Goal: Transaction & Acquisition: Purchase product/service

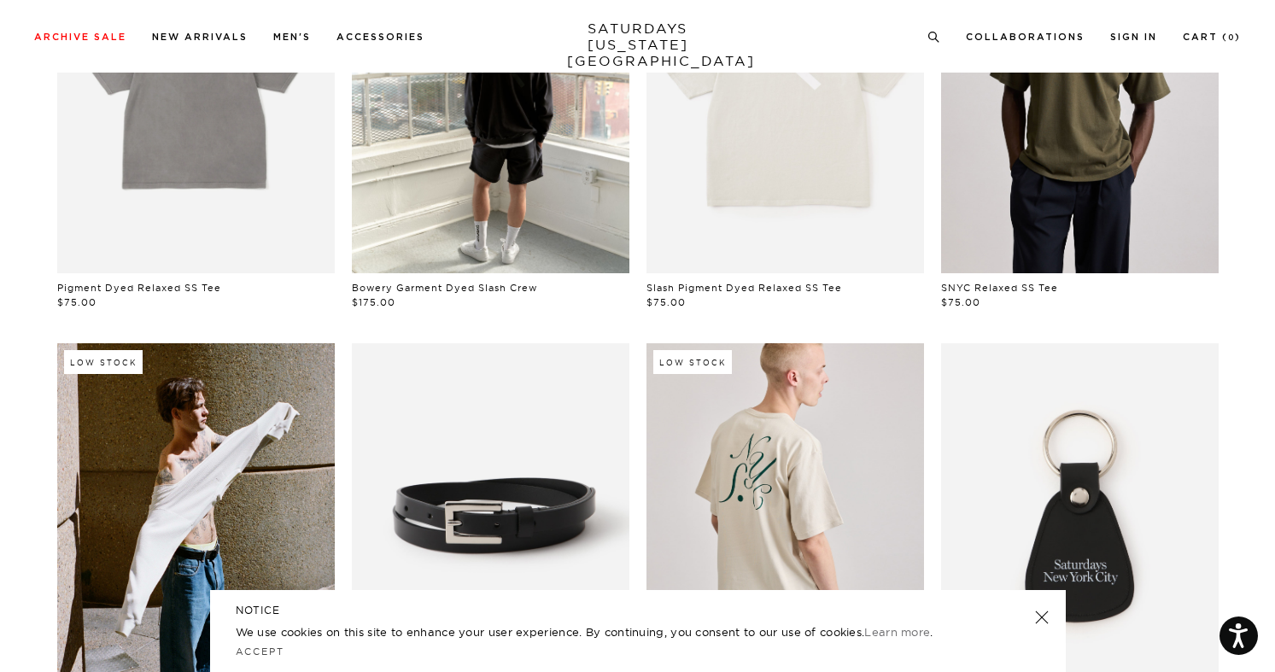
scroll to position [396, 0]
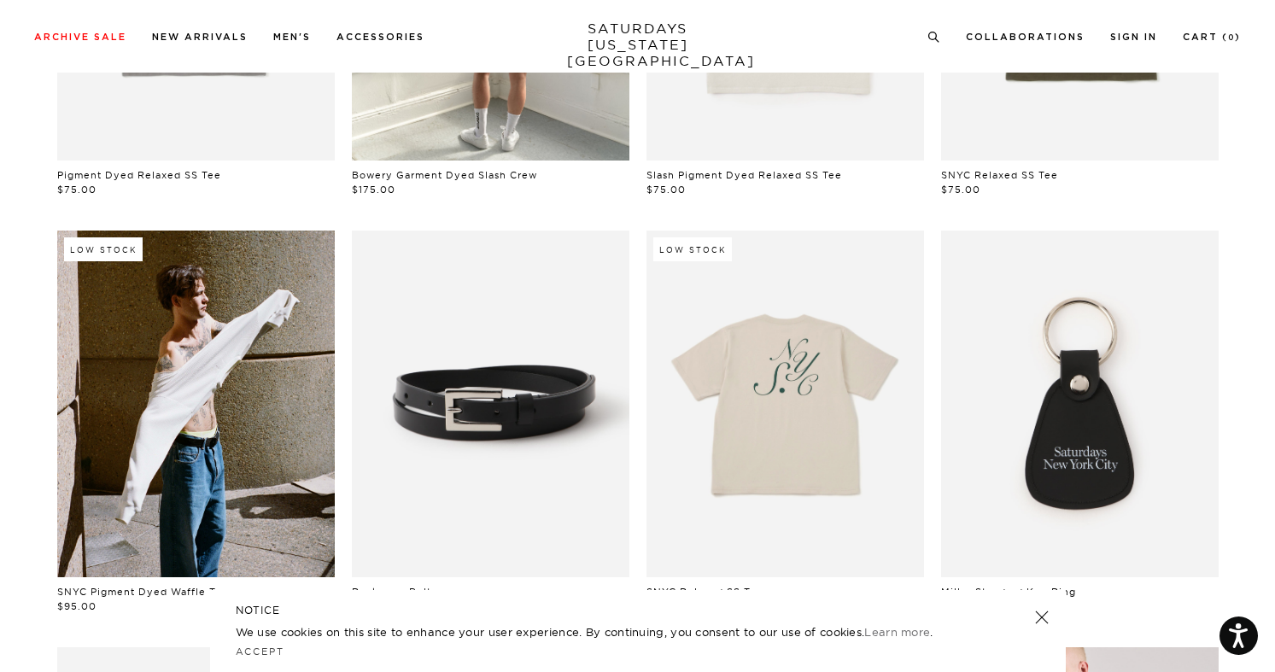
click at [796, 412] on link at bounding box center [786, 404] width 278 height 347
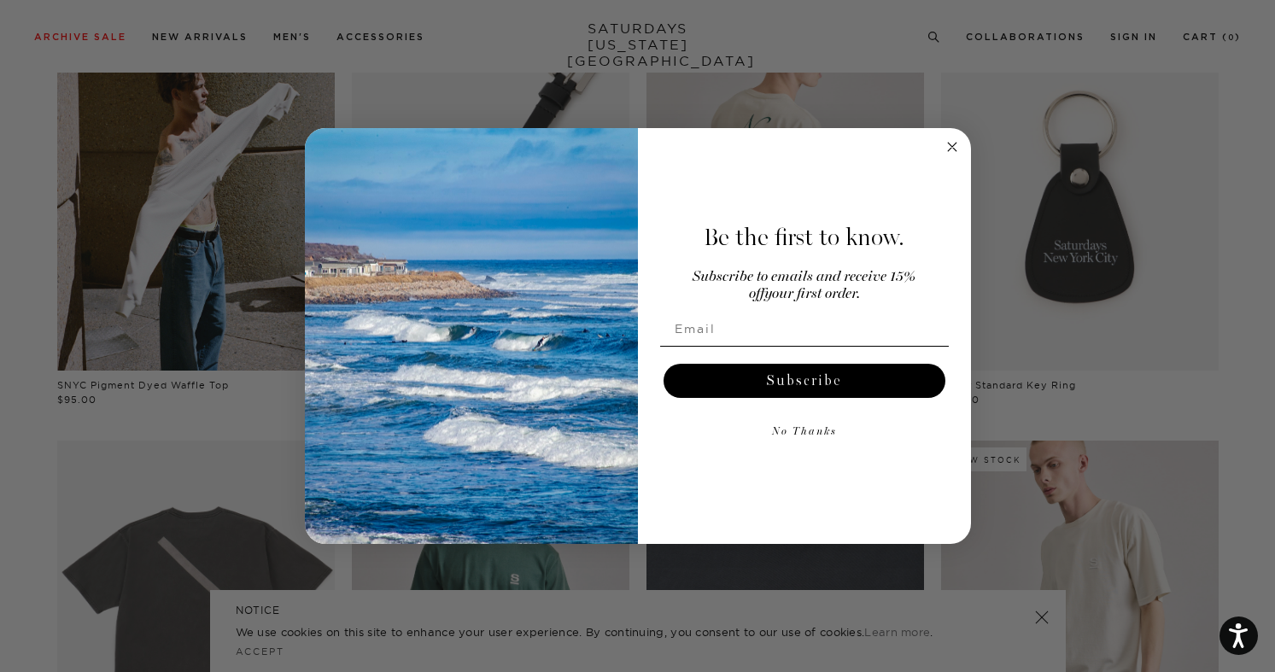
scroll to position [979, 0]
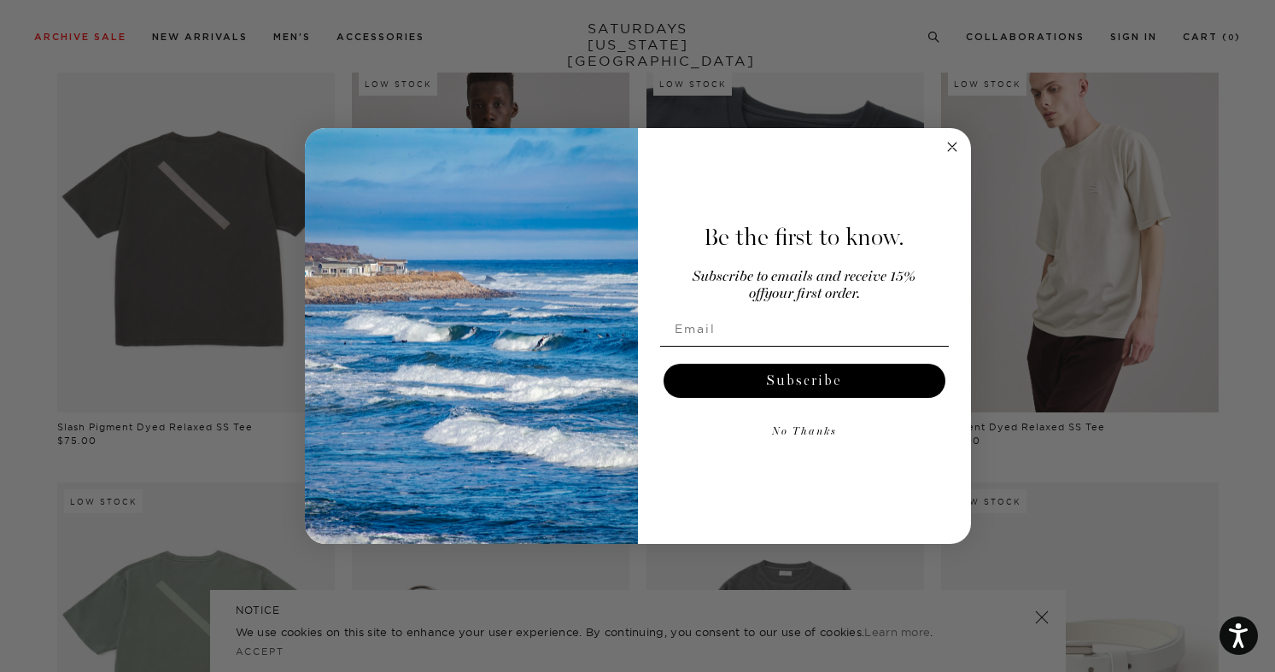
click at [946, 141] on circle "Close dialog" at bounding box center [952, 147] width 20 height 20
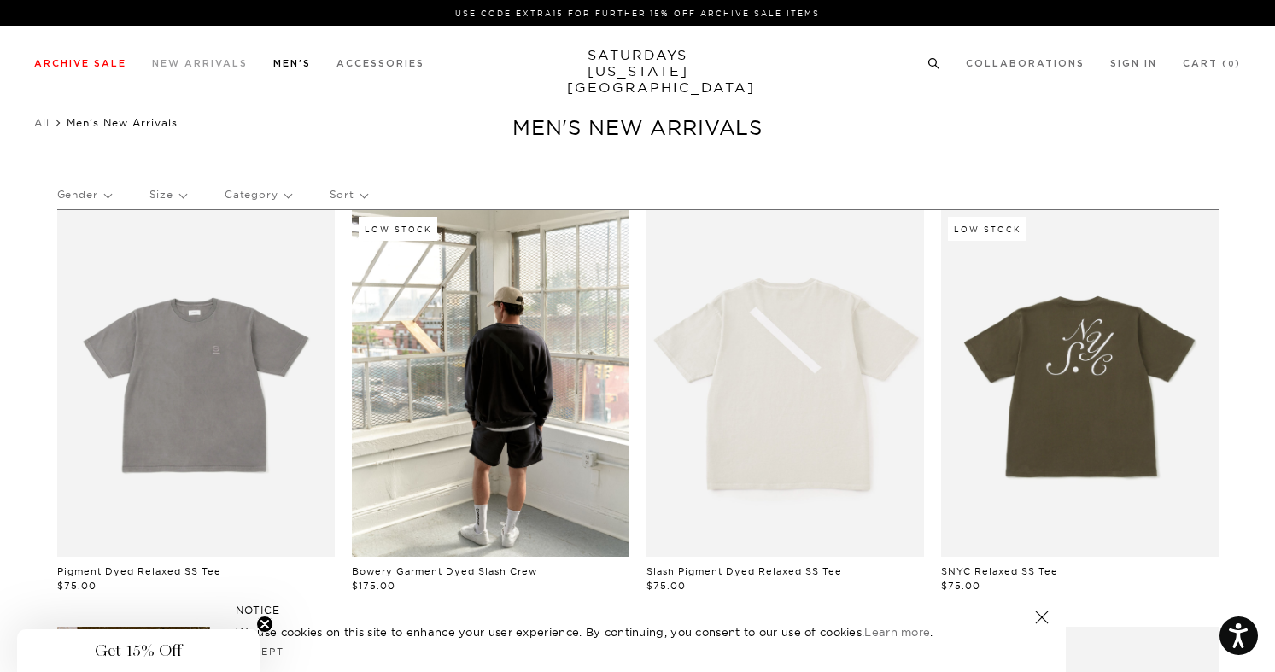
scroll to position [0, 0]
click at [595, 61] on link "SATURDAYS NEW YORK CITY" at bounding box center [637, 71] width 141 height 49
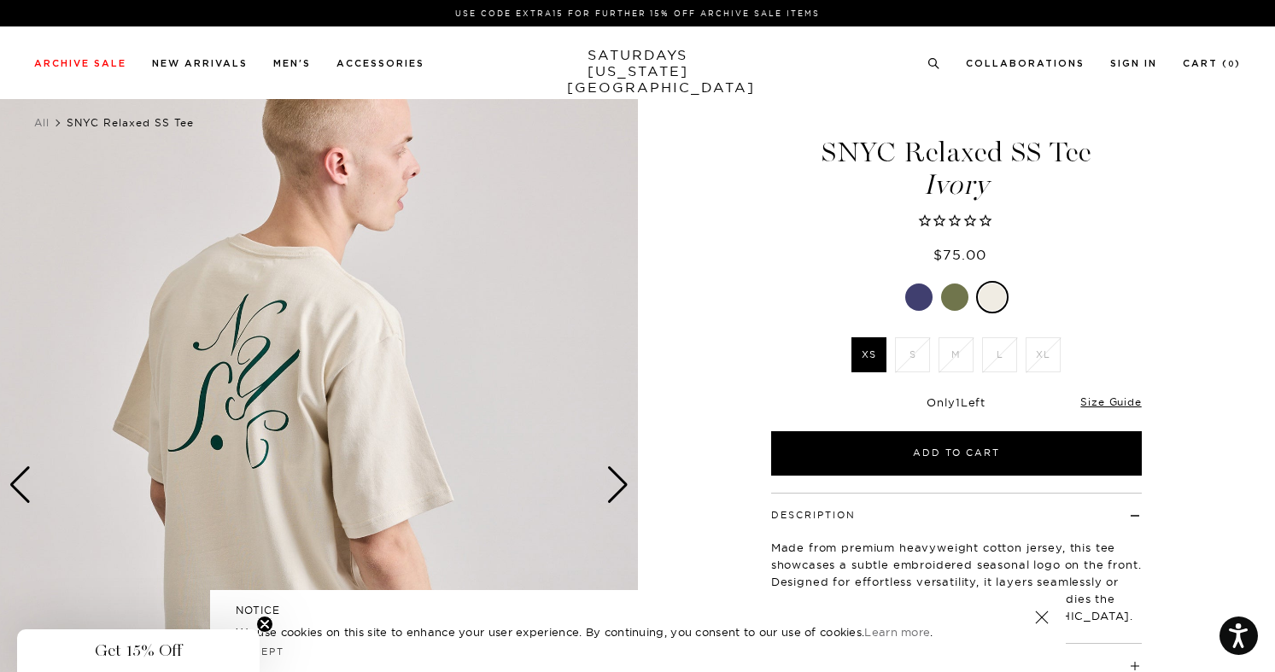
click at [621, 481] on div "Next slide" at bounding box center [618, 485] width 23 height 38
click at [621, 480] on div "Next slide" at bounding box center [618, 485] width 23 height 38
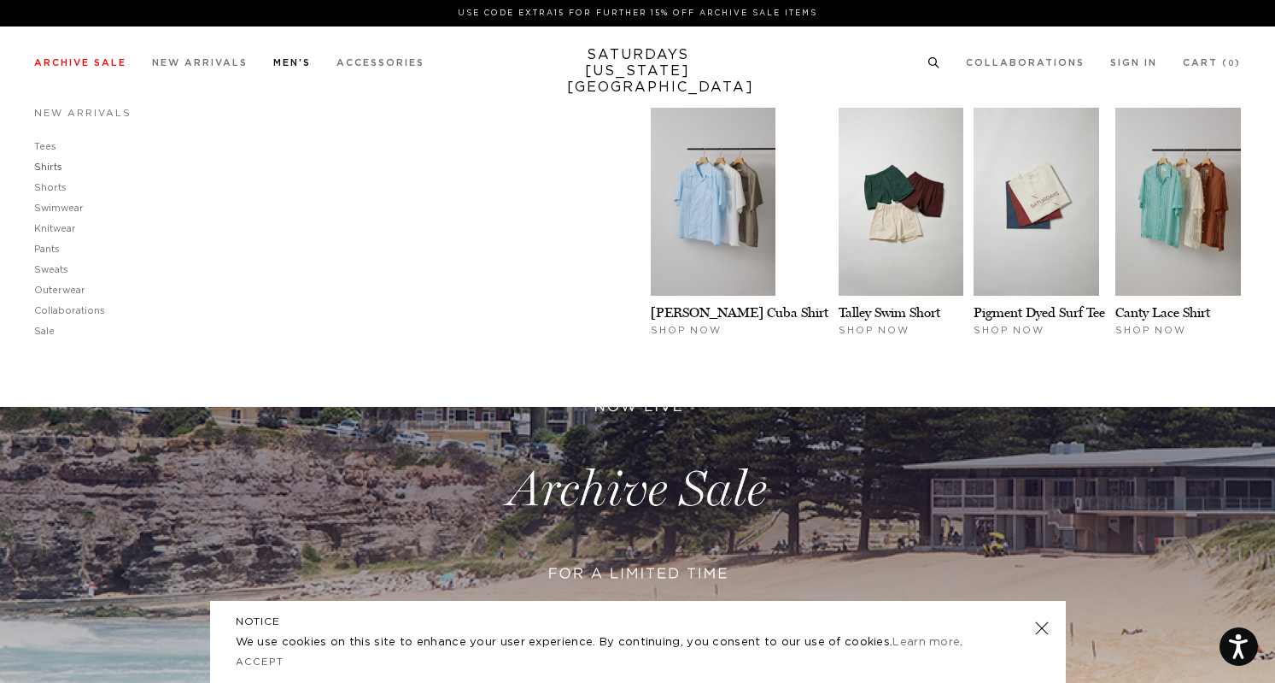
click at [48, 166] on link "Shirts" at bounding box center [48, 166] width 28 height 9
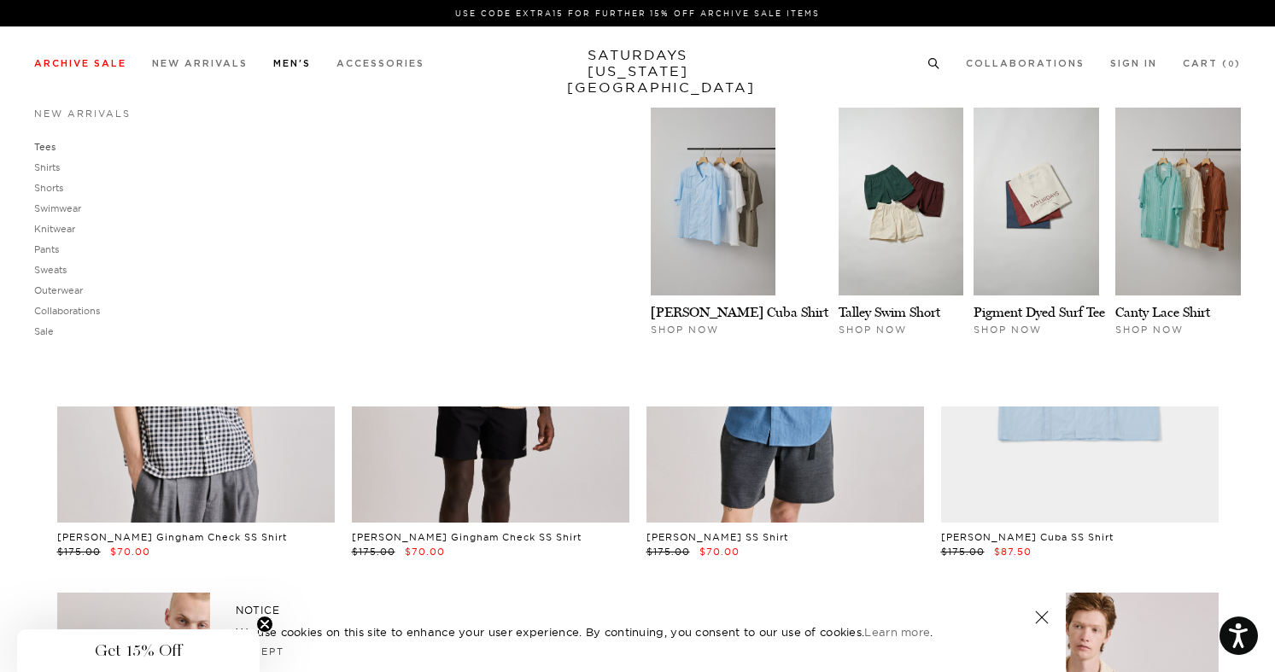
click at [47, 148] on link "Tees" at bounding box center [44, 147] width 21 height 12
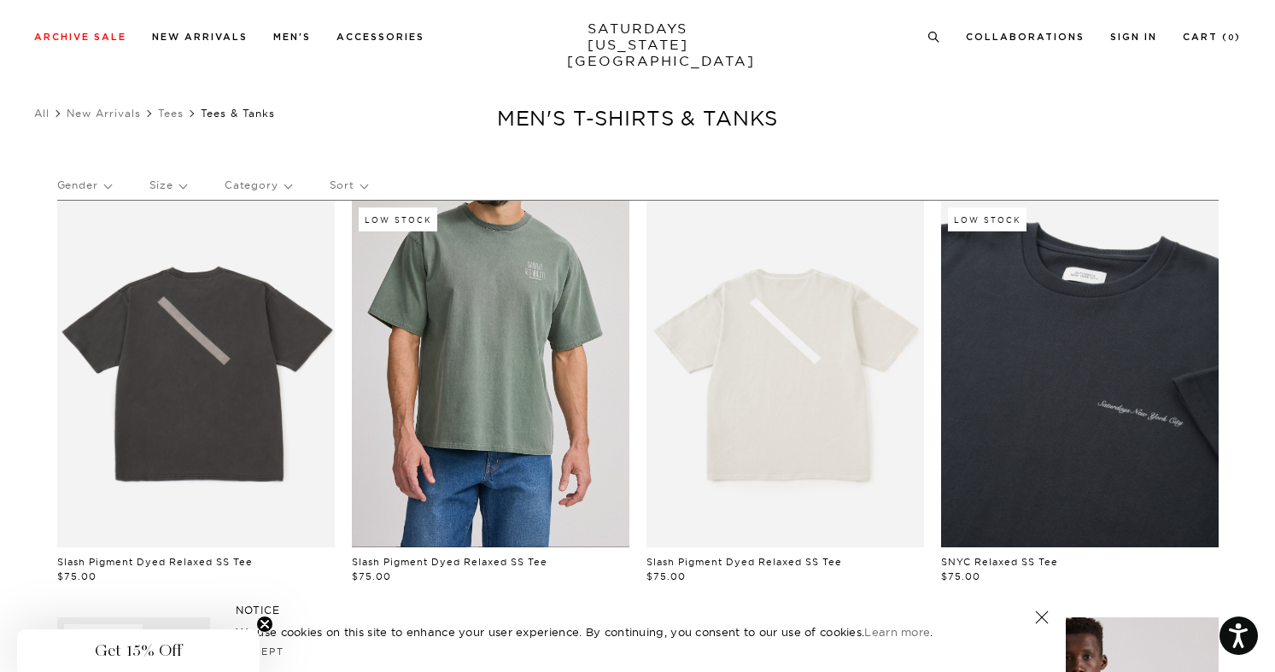
scroll to position [6, 0]
